Goal: Task Accomplishment & Management: Use online tool/utility

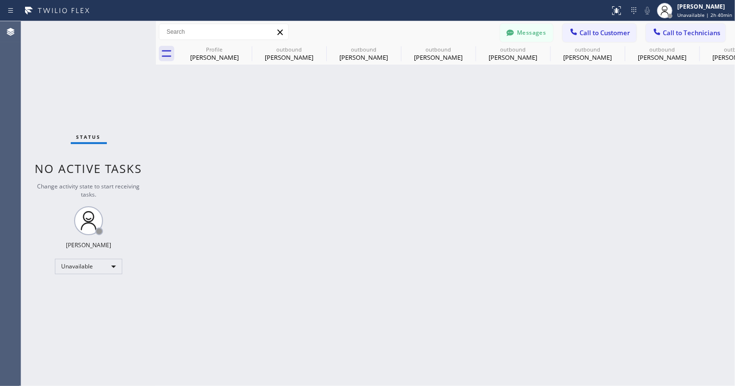
click at [539, 125] on div "Back to Dashboard Change Sender ID Customers Technicians RR Rick Reiff 10/04 04…" at bounding box center [445, 203] width 579 height 364
click at [670, 13] on icon at bounding box center [668, 11] width 12 height 12
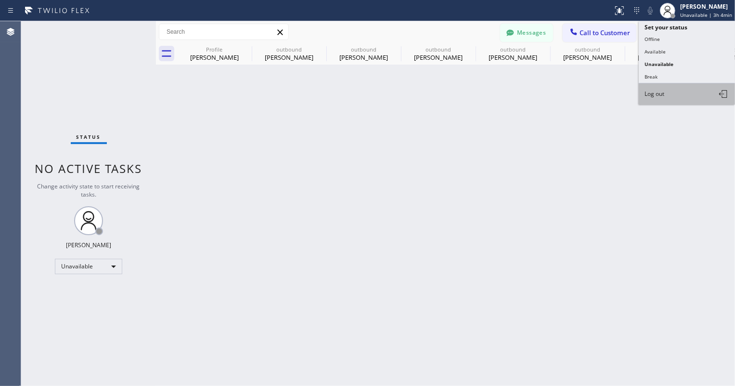
click at [668, 88] on button "Log out" at bounding box center [687, 93] width 96 height 21
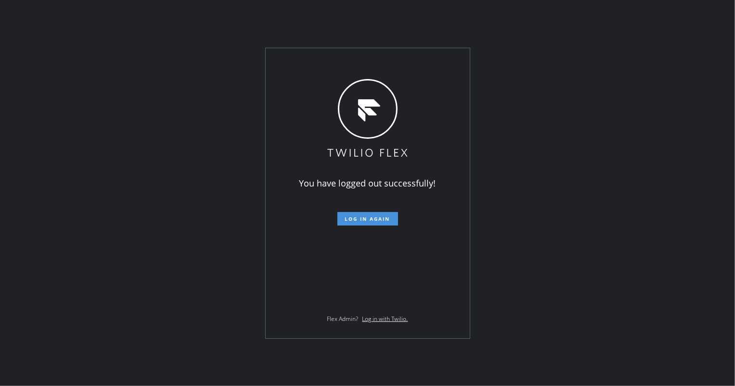
click at [366, 222] on button "Log in again" at bounding box center [368, 218] width 61 height 13
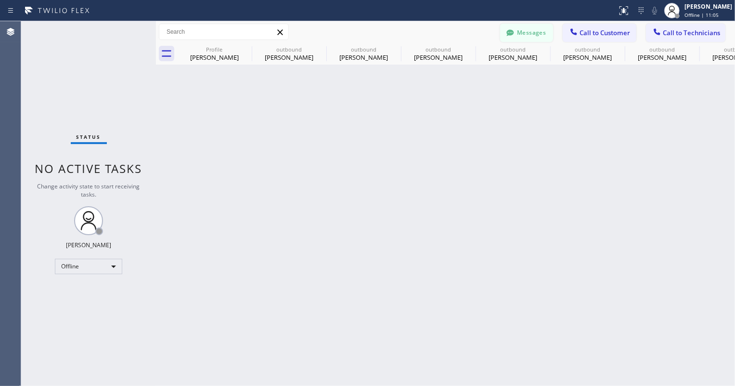
click at [524, 28] on button "Messages" at bounding box center [526, 33] width 53 height 18
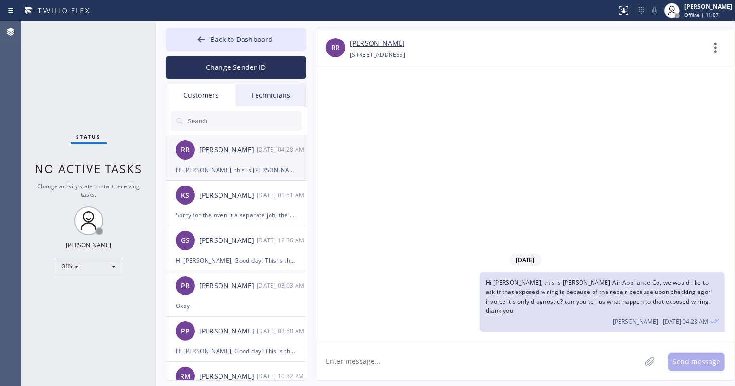
click at [224, 169] on div "Hi [PERSON_NAME], this is [PERSON_NAME]-Air Appliance Co, we would like to ask …" at bounding box center [236, 169] width 120 height 11
